Goal: Transaction & Acquisition: Purchase product/service

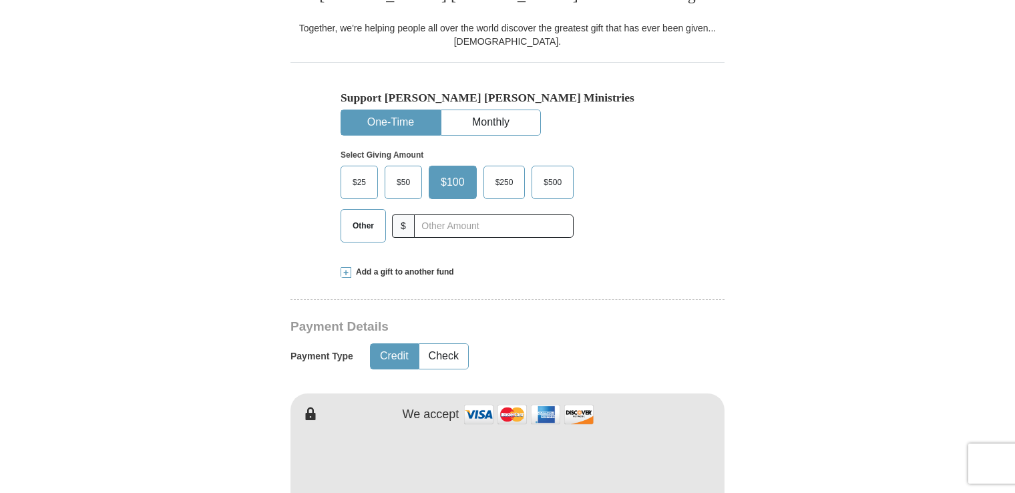
scroll to position [374, 0]
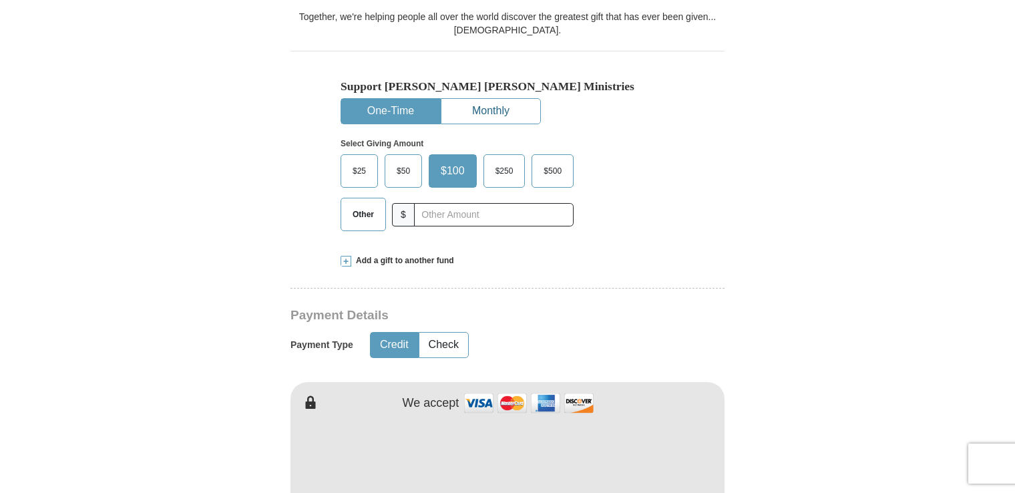
click at [480, 111] on button "Monthly" at bounding box center [490, 111] width 99 height 25
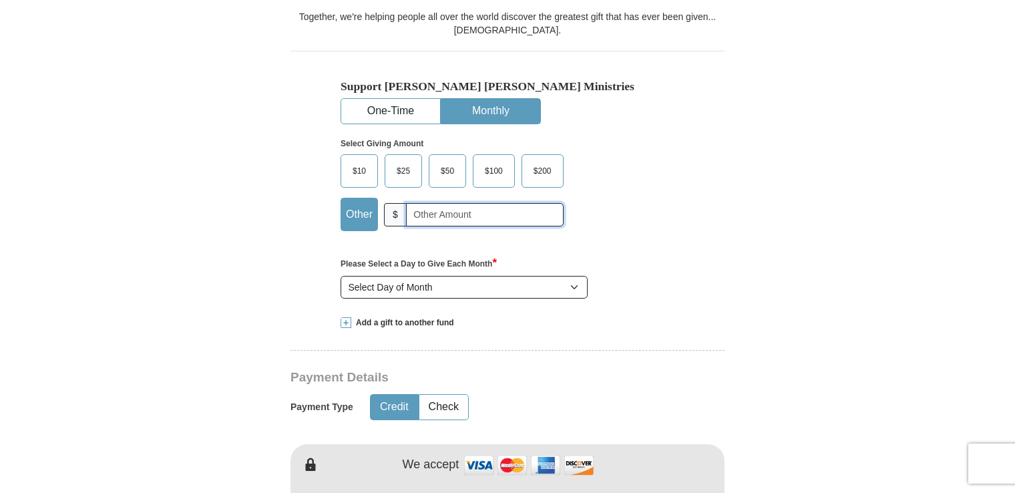
click at [421, 210] on input "text" at bounding box center [485, 214] width 158 height 23
type input "41.00"
click at [572, 284] on select "Select Day of Month 1 2 3 4 5 6 7 8 9 10 11 12 13 14 15 16 17 18 19 20 21 22 23…" at bounding box center [463, 287] width 247 height 23
click at [406, 113] on button "One-Time" at bounding box center [390, 111] width 99 height 25
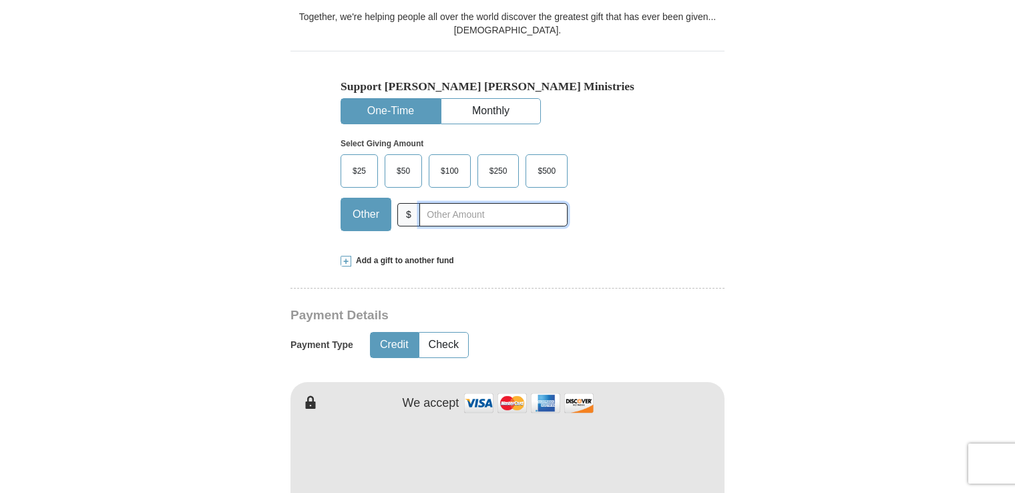
click at [431, 214] on input "text" at bounding box center [493, 214] width 148 height 23
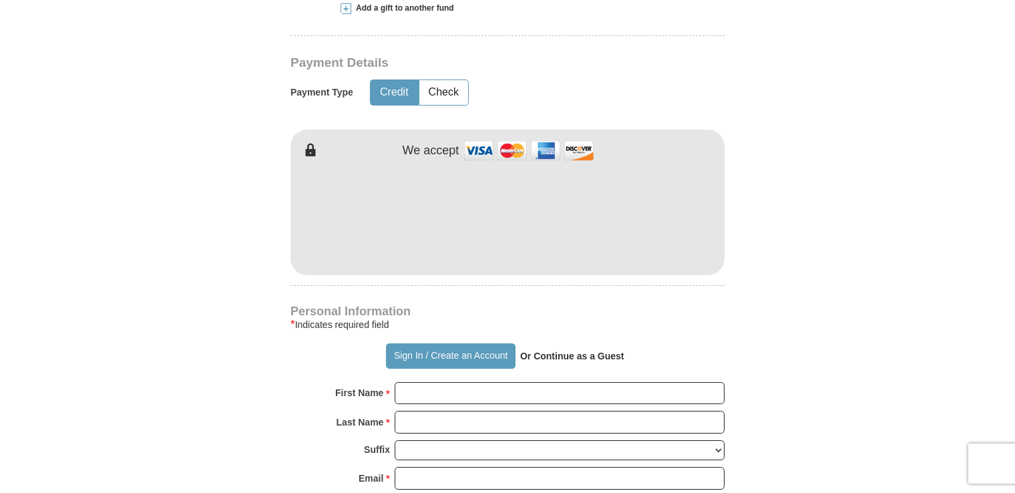
scroll to position [632, 0]
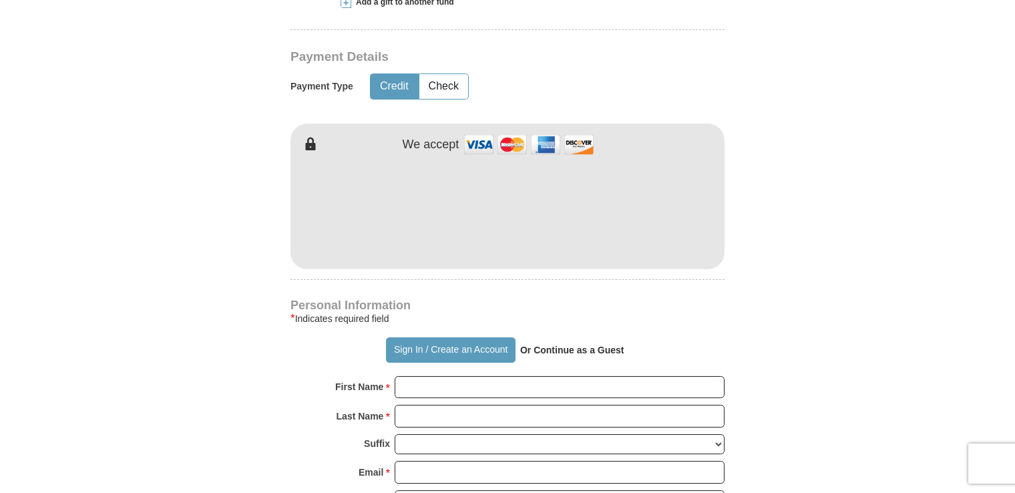
type input "41.00"
click at [420, 391] on input "First Name *" at bounding box center [559, 387] width 330 height 23
type input "[PERSON_NAME]"
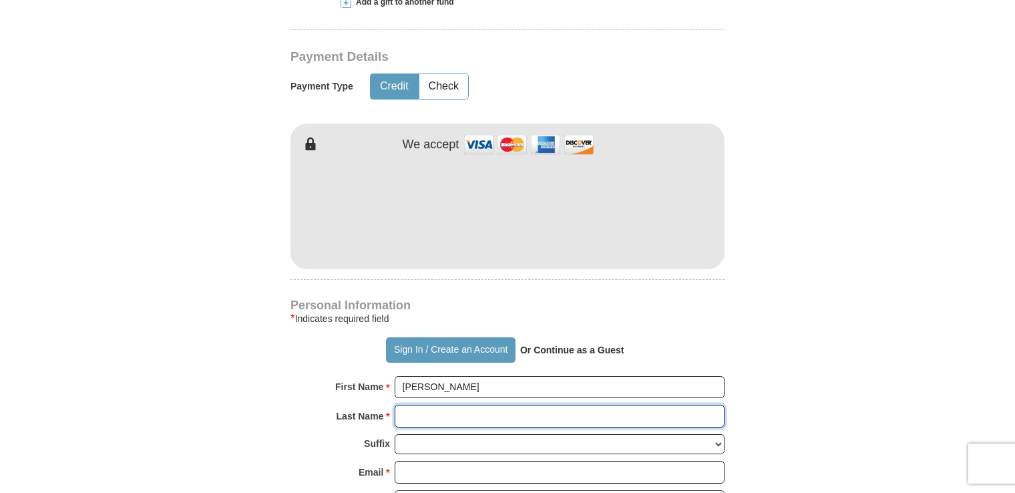
type input "[PERSON_NAME]"
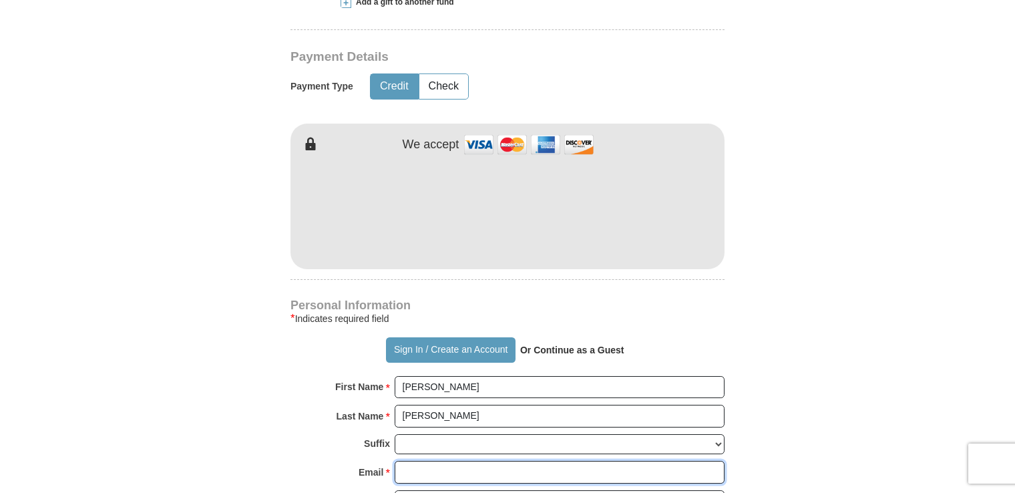
type input "[PERSON_NAME][EMAIL_ADDRESS][PERSON_NAME][DOMAIN_NAME]"
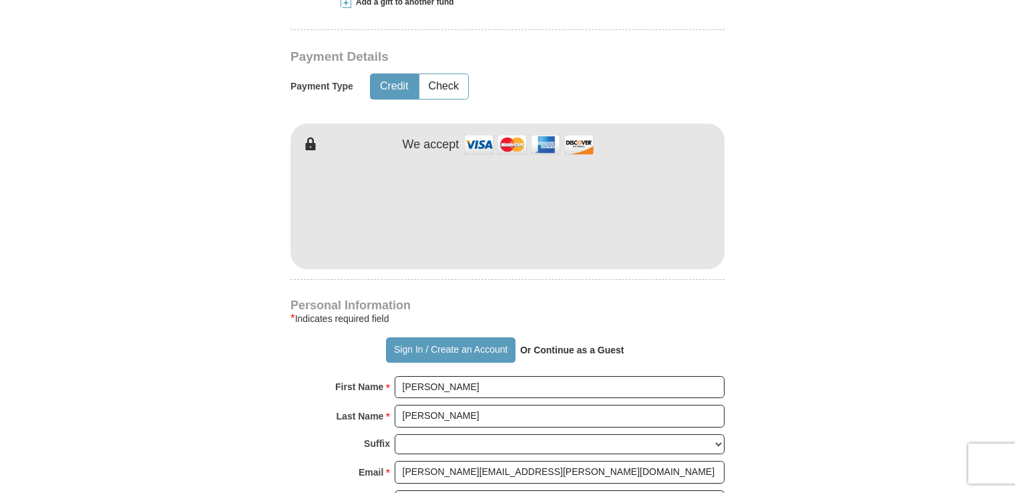
type input "[STREET_ADDRESS]"
type input "Apt. 325"
type input "[GEOGRAPHIC_DATA]"
select select "FL"
type input "33614"
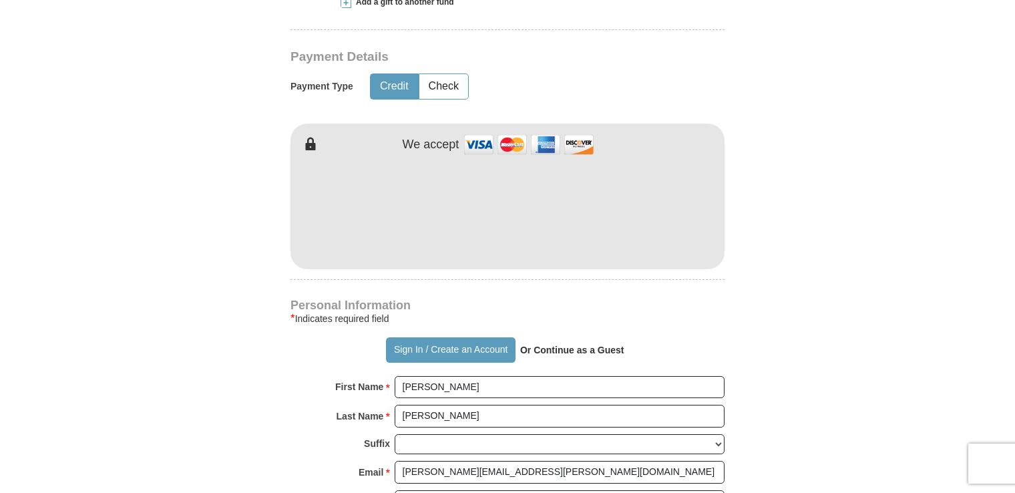
type input "8134605017"
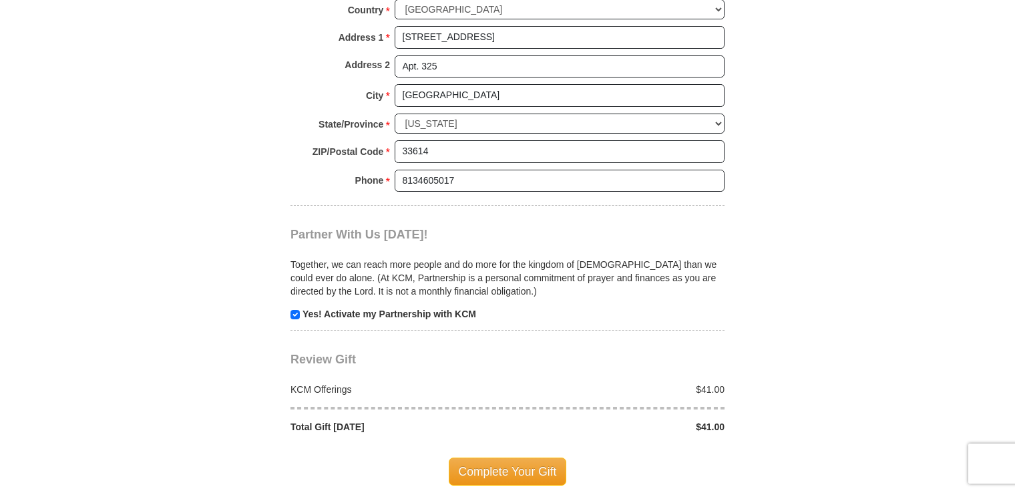
scroll to position [1175, 0]
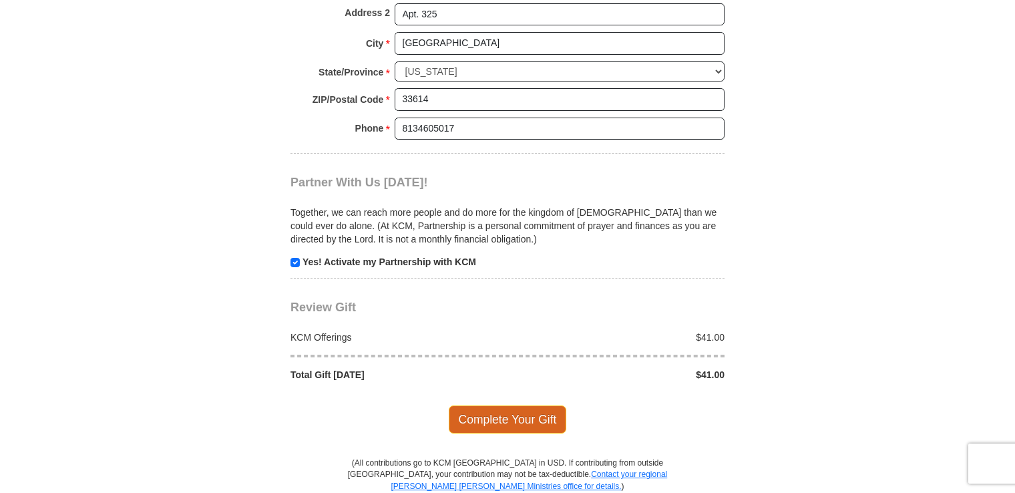
click at [502, 409] on span "Complete Your Gift" at bounding box center [508, 419] width 118 height 28
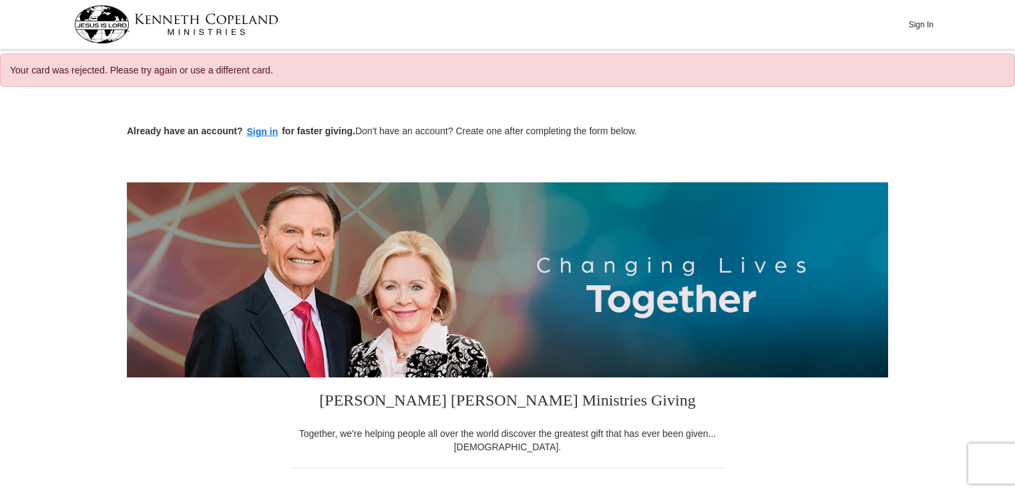
select select "FL"
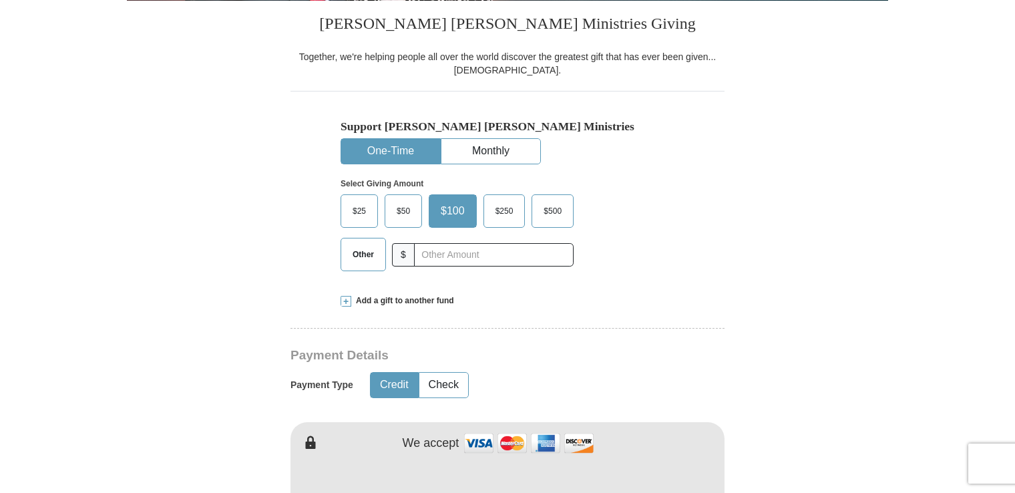
scroll to position [358, 0]
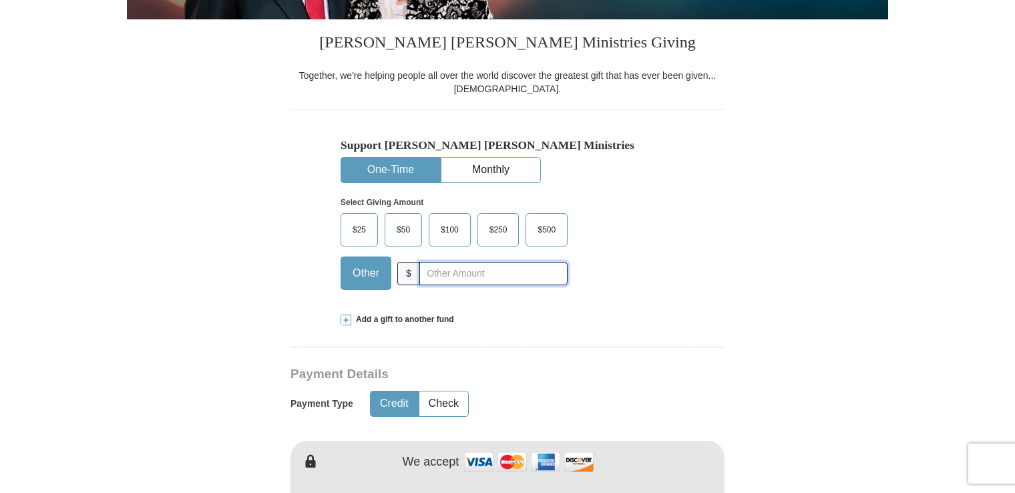
click at [452, 271] on input "text" at bounding box center [493, 273] width 148 height 23
click at [481, 268] on input "41.00" at bounding box center [493, 273] width 148 height 23
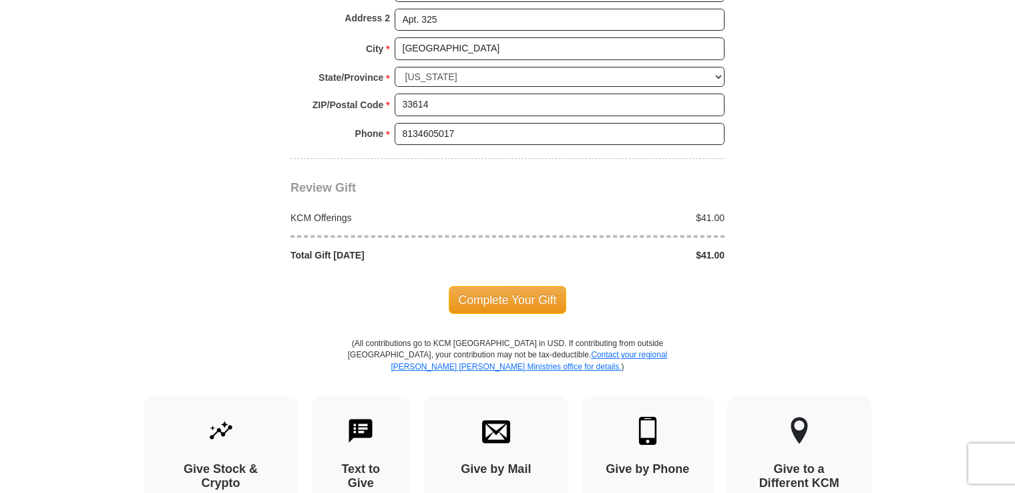
scroll to position [1127, 0]
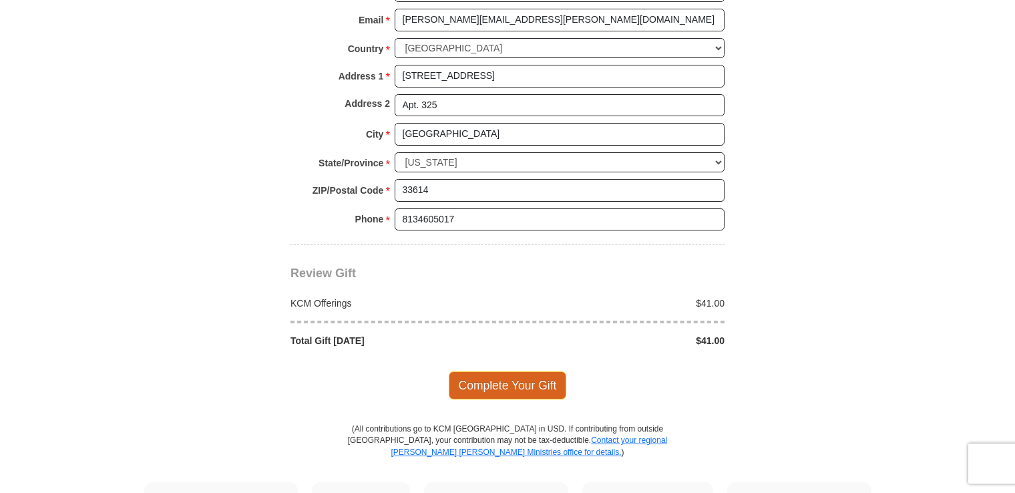
type input "41.00"
click at [493, 380] on span "Complete Your Gift" at bounding box center [508, 385] width 118 height 28
